Goal: Task Accomplishment & Management: Use online tool/utility

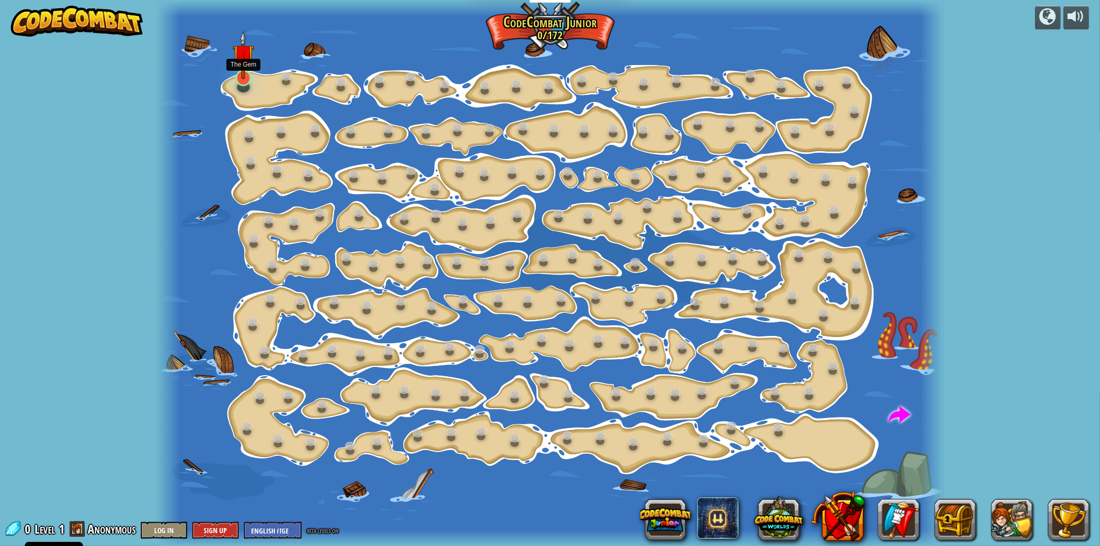
click at [249, 57] on img at bounding box center [244, 55] width 22 height 50
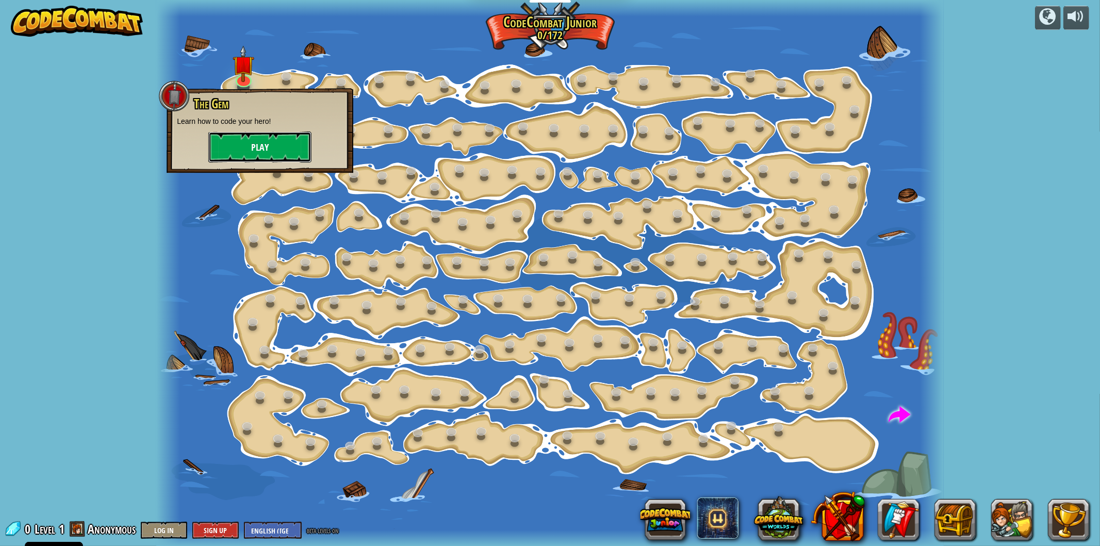
click at [264, 135] on button "Play" at bounding box center [259, 147] width 103 height 31
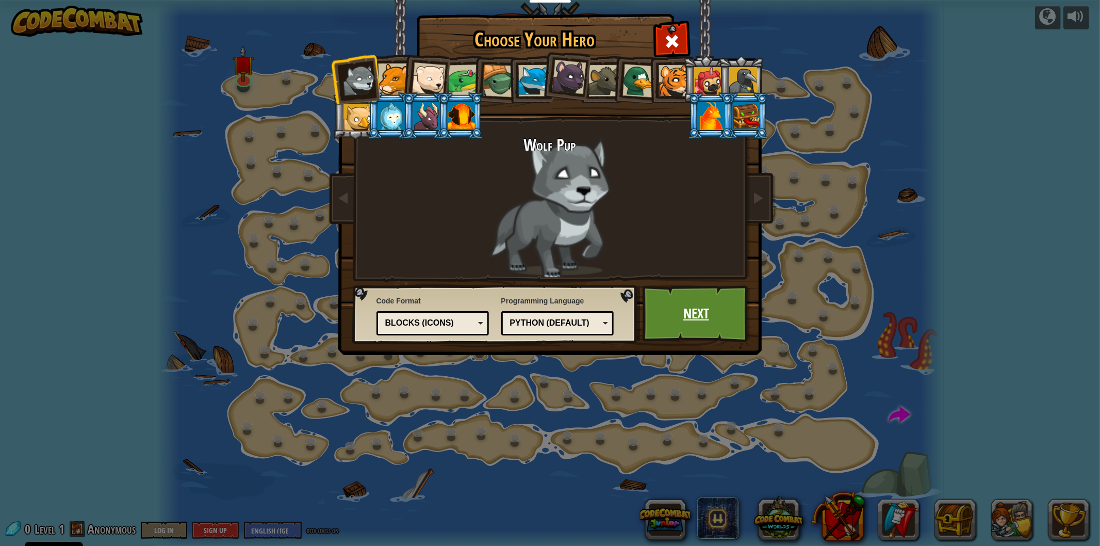
click at [683, 313] on link "Next" at bounding box center [697, 313] width 108 height 57
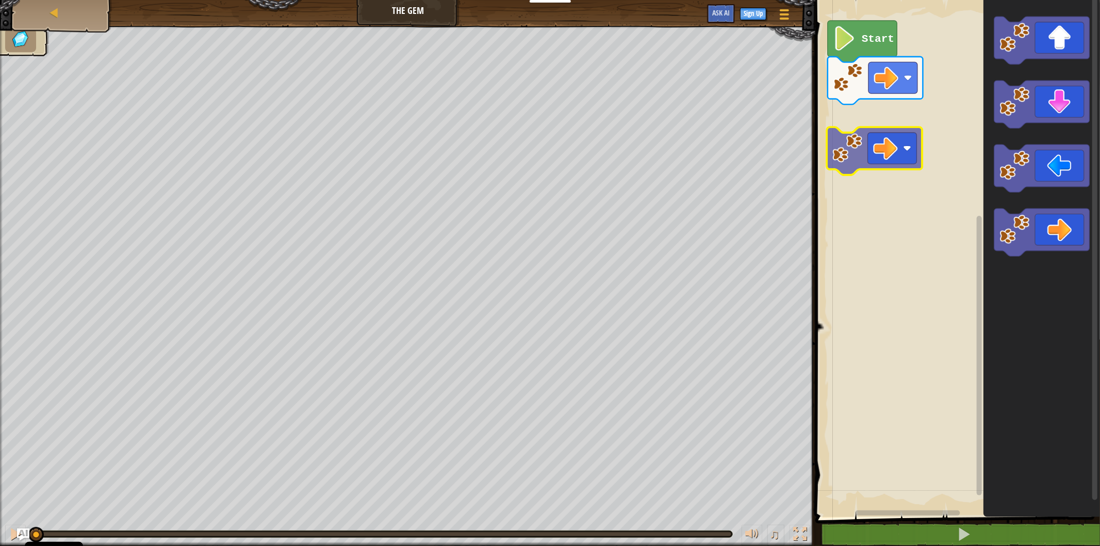
click at [898, 148] on div "Start" at bounding box center [957, 256] width 288 height 522
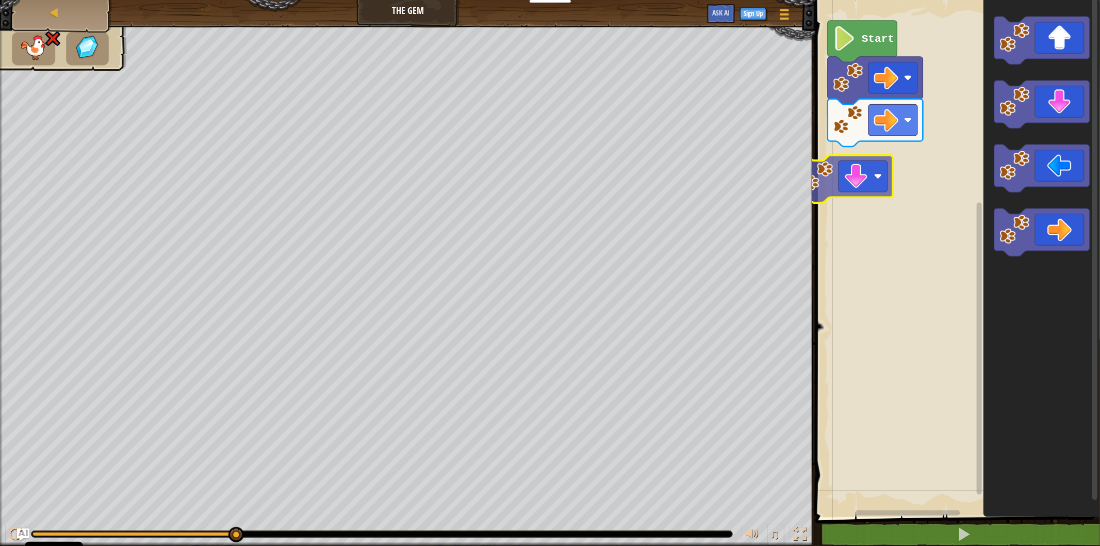
click at [880, 181] on div "Start" at bounding box center [957, 256] width 288 height 522
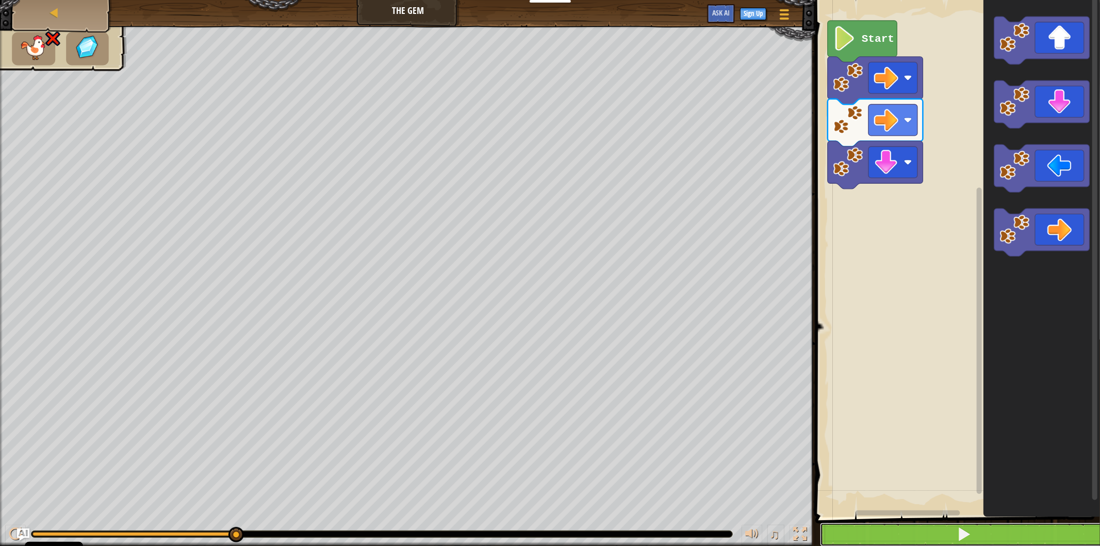
click at [941, 537] on button at bounding box center [964, 535] width 288 height 24
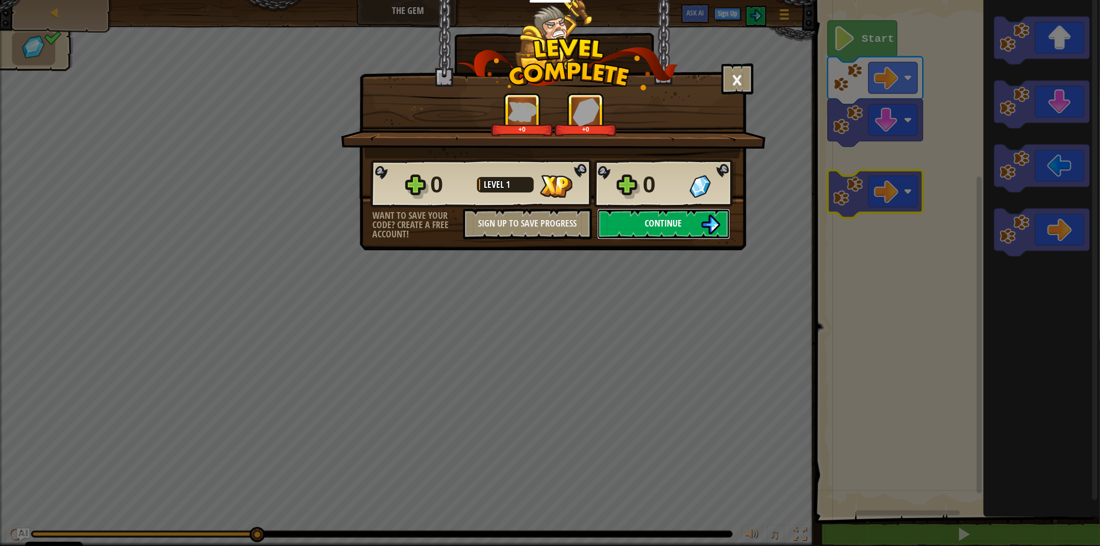
click at [654, 230] on span "Continue" at bounding box center [663, 223] width 37 height 13
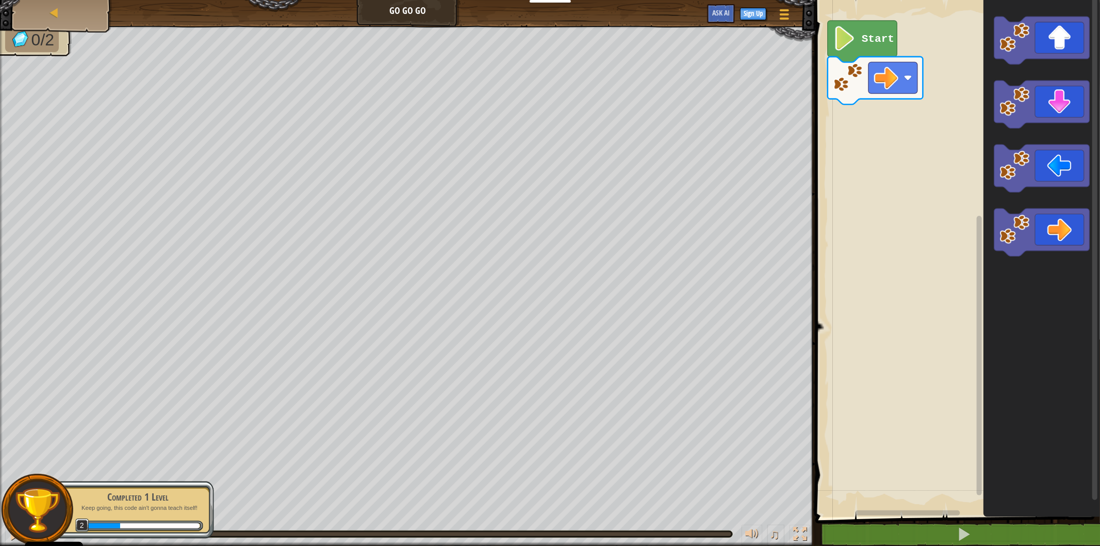
click at [860, 121] on div "Start" at bounding box center [957, 256] width 288 height 522
click at [849, 132] on div "Start" at bounding box center [957, 256] width 288 height 522
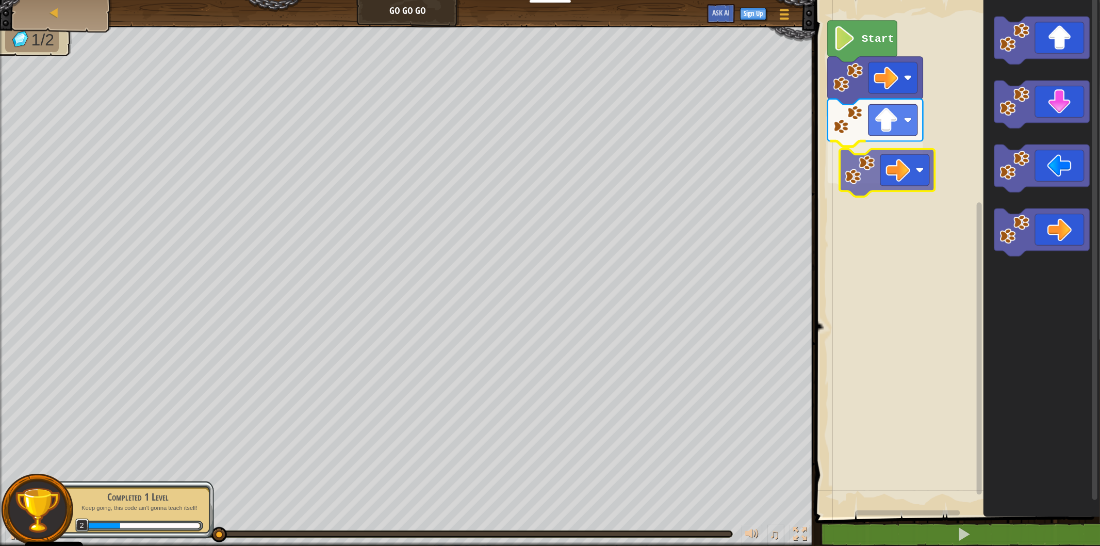
click at [867, 163] on div "Start" at bounding box center [957, 256] width 288 height 522
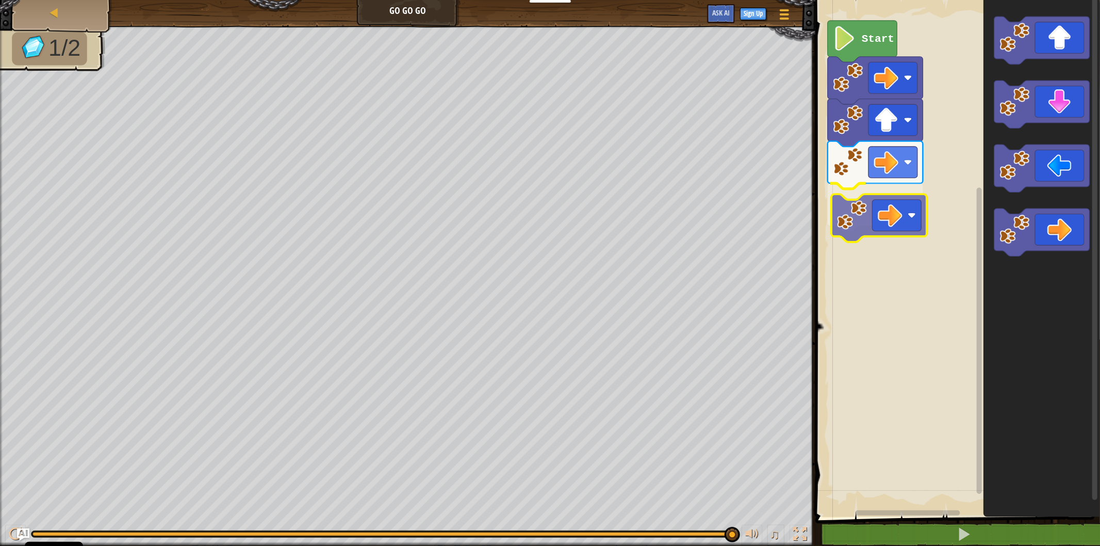
click at [870, 194] on div "Start" at bounding box center [957, 256] width 288 height 522
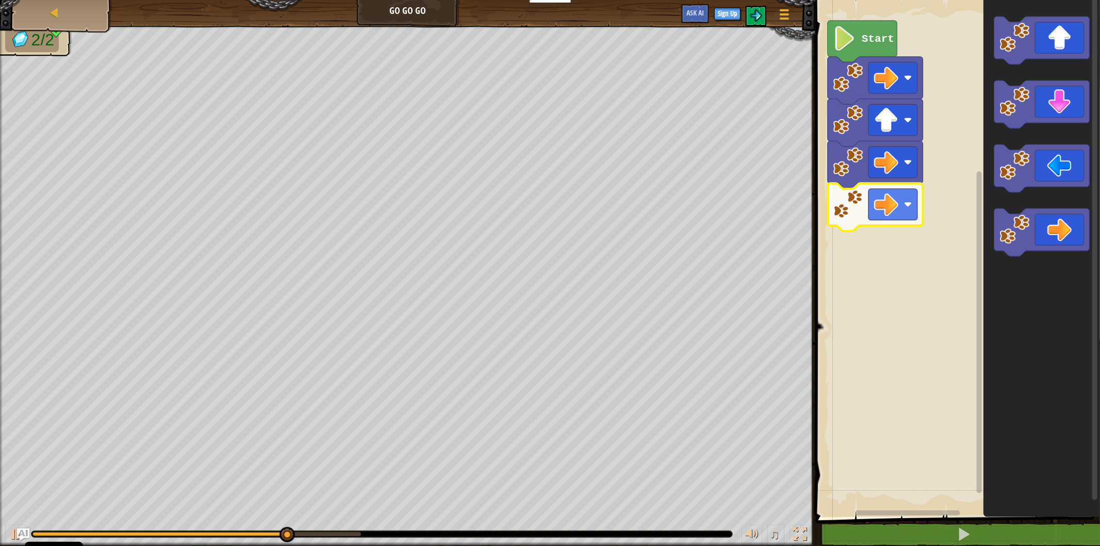
click at [872, 315] on rect "Blockly Workspace" at bounding box center [957, 256] width 288 height 522
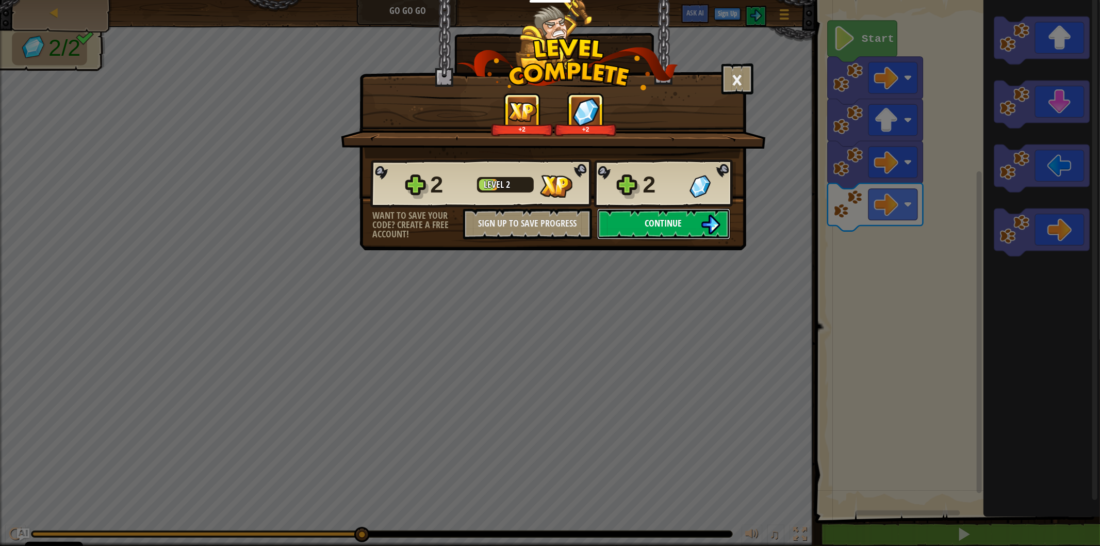
click at [692, 239] on button "Continue" at bounding box center [663, 223] width 133 height 31
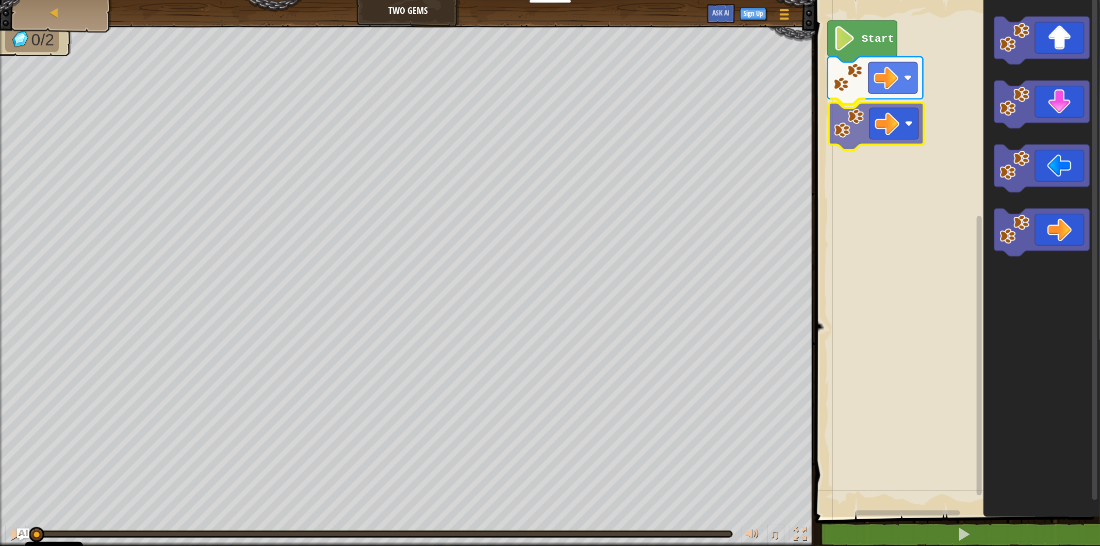
click at [843, 145] on div "Start" at bounding box center [957, 256] width 288 height 522
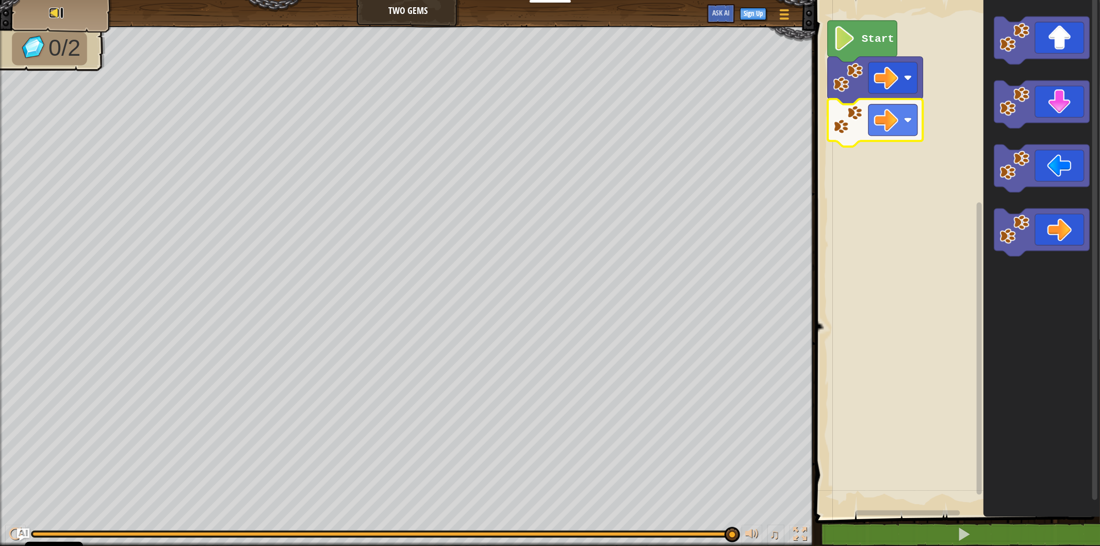
click at [51, 13] on div at bounding box center [54, 13] width 10 height 10
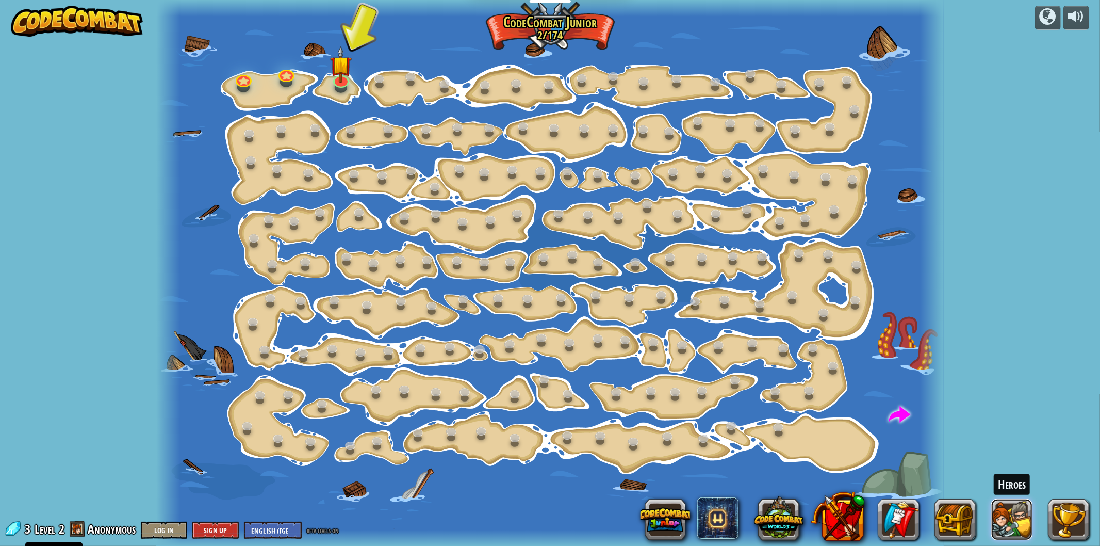
click at [1018, 526] on button at bounding box center [1012, 519] width 41 height 41
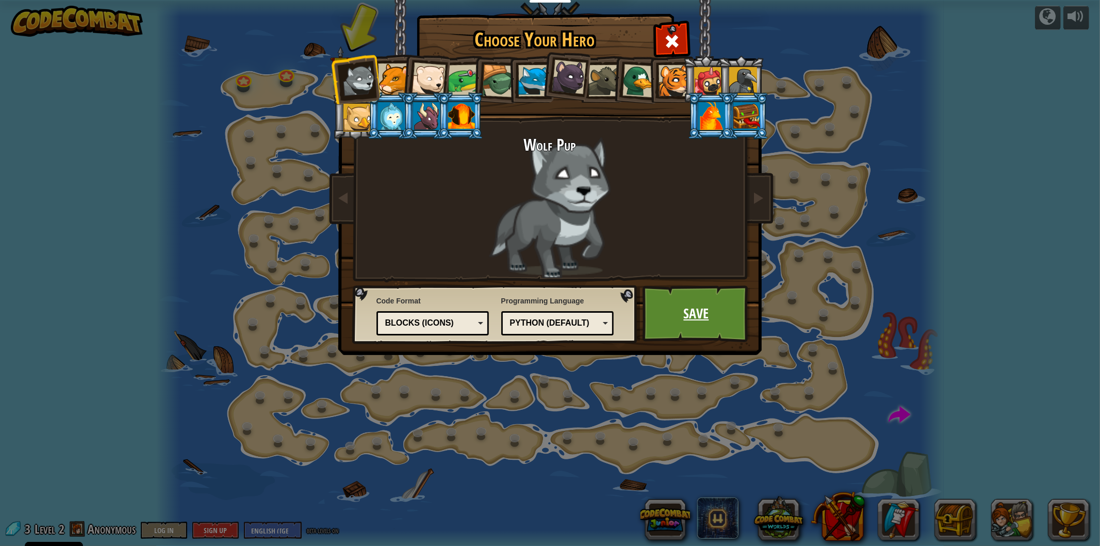
click at [737, 301] on link "Save" at bounding box center [697, 313] width 108 height 57
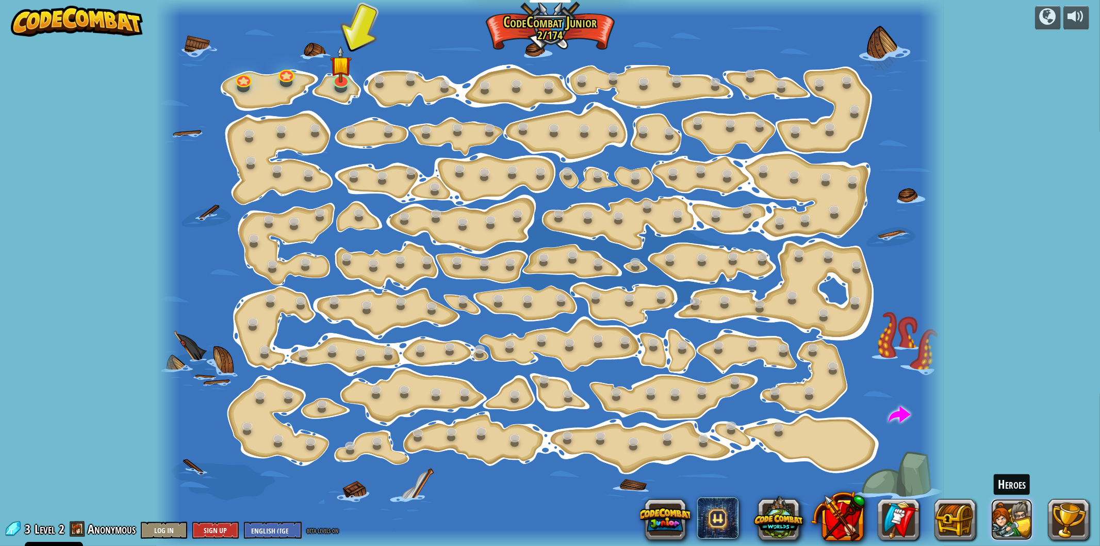
click at [1004, 512] on button at bounding box center [1012, 519] width 41 height 41
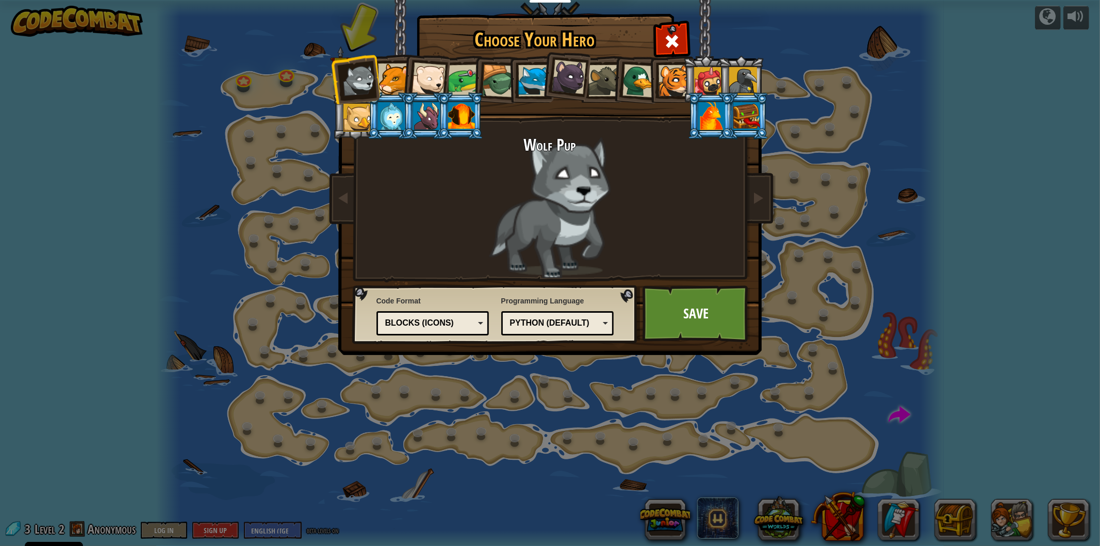
click at [429, 324] on div "Blocks (Icons)" at bounding box center [429, 323] width 89 height 12
click at [724, 332] on link "Save" at bounding box center [697, 313] width 108 height 57
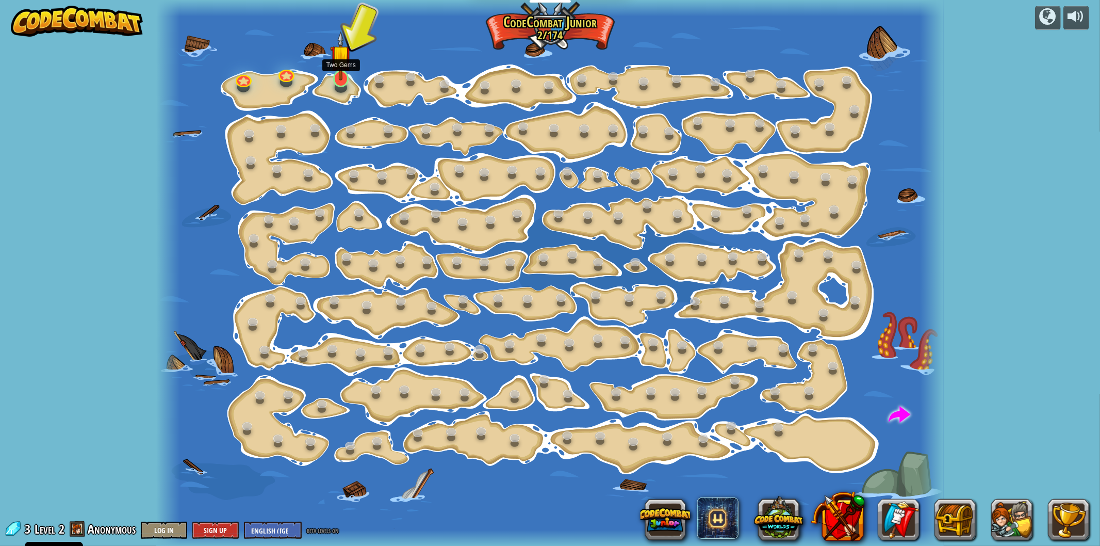
click at [338, 55] on img at bounding box center [341, 56] width 22 height 50
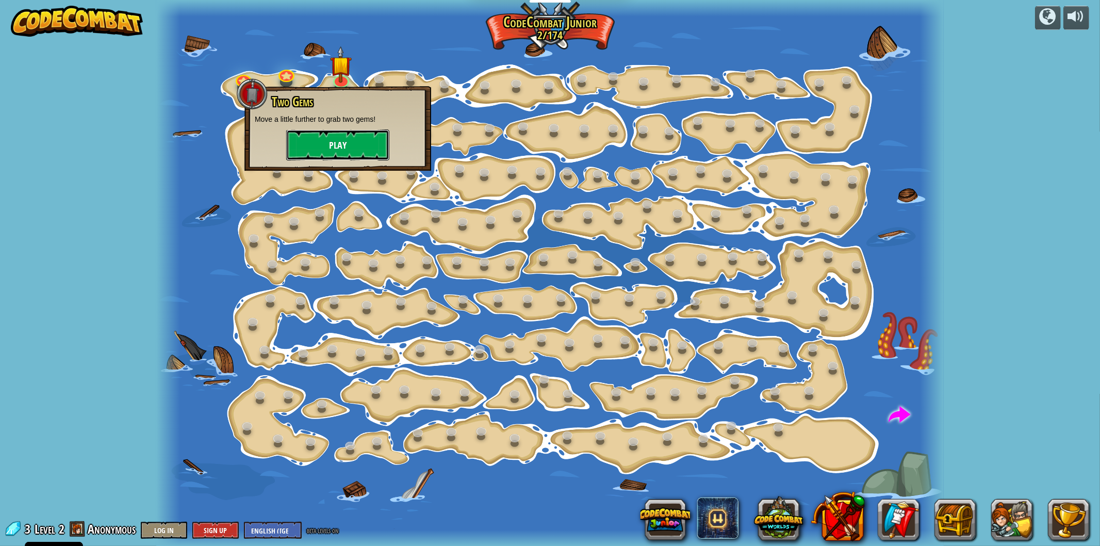
click at [337, 136] on button "Play" at bounding box center [337, 144] width 103 height 31
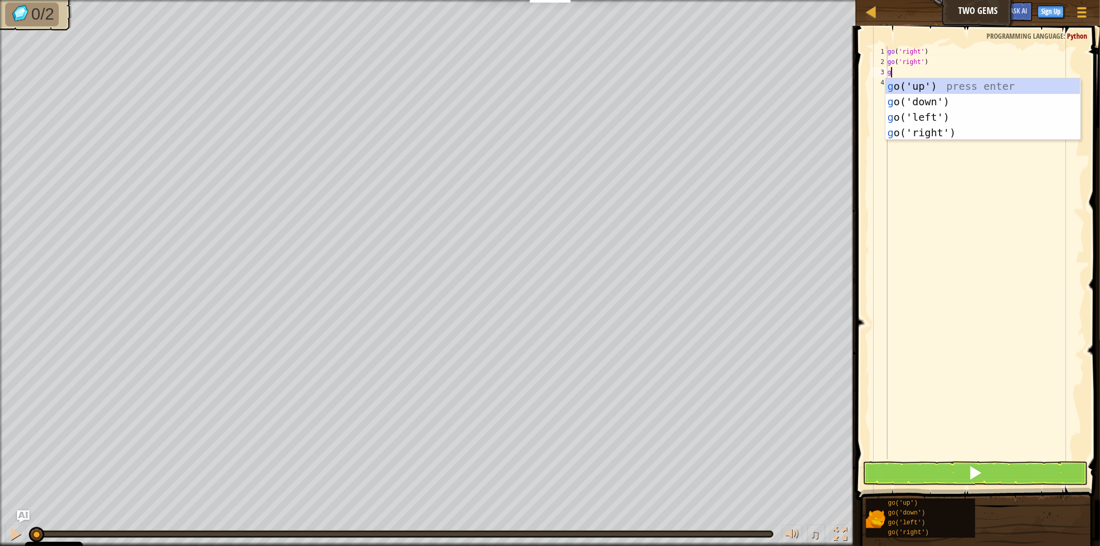
scroll to position [4, 0]
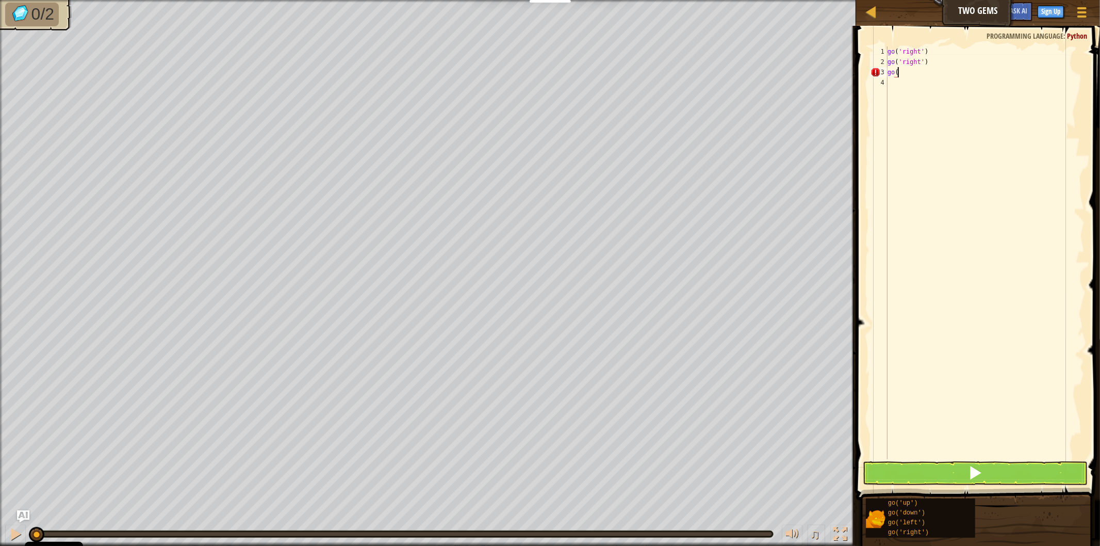
type textarea "go('"
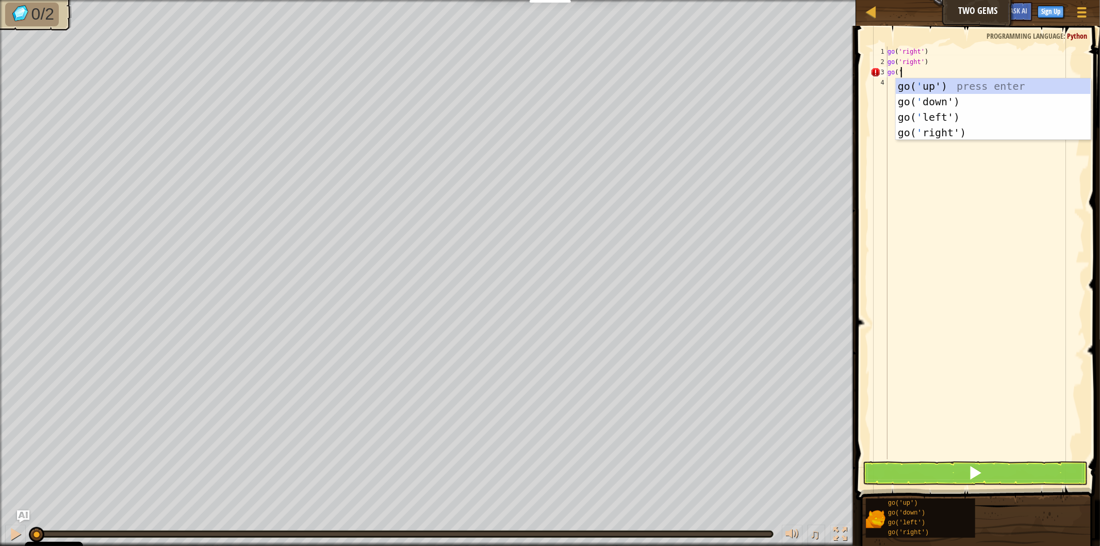
click at [941, 112] on div "go( ' up') press enter go( ' down') press enter go( ' left') press enter go( ' …" at bounding box center [993, 124] width 195 height 93
